Goal: Transaction & Acquisition: Purchase product/service

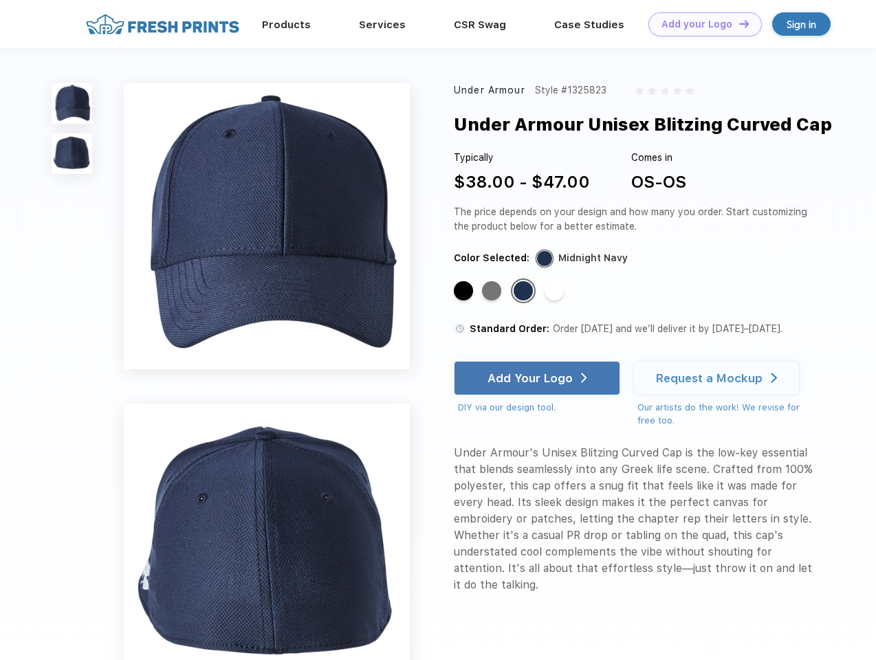
click at [700, 24] on link "Add your Logo Design Tool" at bounding box center [705, 24] width 113 height 24
click at [0, 0] on div "Design Tool" at bounding box center [0, 0] width 0 height 0
click at [738, 23] on link "Add your Logo Design Tool" at bounding box center [705, 24] width 113 height 24
click at [72, 103] on img at bounding box center [72, 103] width 41 height 41
click at [72, 154] on img at bounding box center [72, 153] width 41 height 41
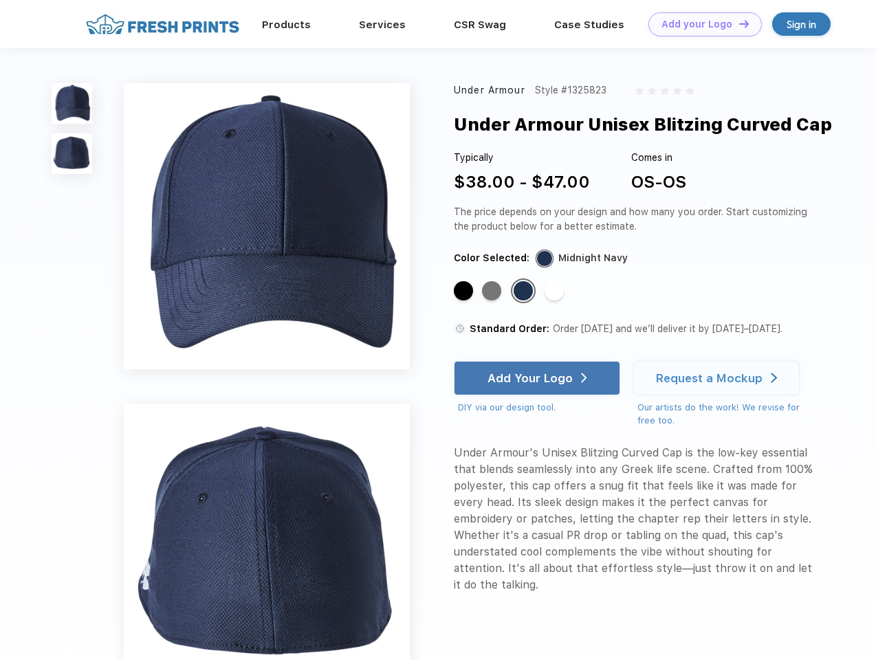
click at [465, 292] on div "Standard Color" at bounding box center [463, 290] width 19 height 19
click at [493, 292] on div "Standard Color" at bounding box center [491, 290] width 19 height 19
click at [525, 292] on div "Standard Color" at bounding box center [523, 290] width 19 height 19
click at [556, 292] on div "Standard Color" at bounding box center [554, 290] width 19 height 19
click at [539, 378] on div "Add Your Logo" at bounding box center [530, 378] width 85 height 14
